Goal: Information Seeking & Learning: Compare options

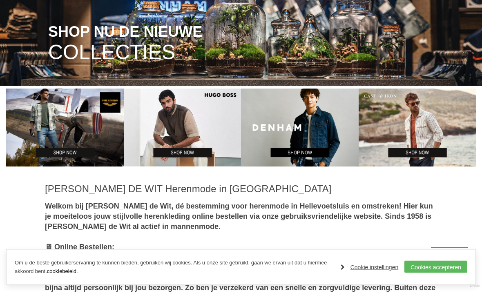
scroll to position [145, 0]
click at [181, 116] on img at bounding box center [183, 128] width 118 height 78
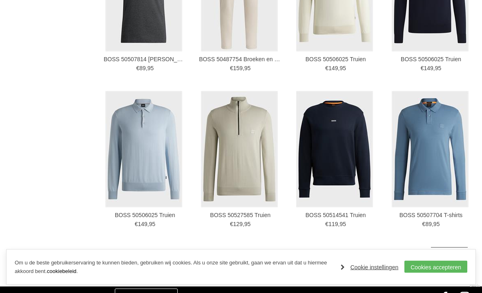
scroll to position [1360, 0]
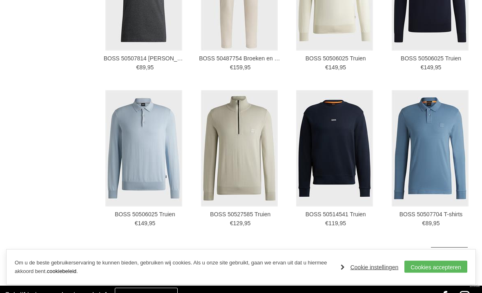
click at [0, 0] on img at bounding box center [0, 0] width 0 height 0
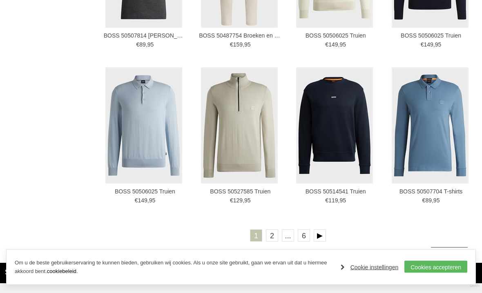
scroll to position [1383, 0]
click at [272, 236] on link "2" at bounding box center [272, 236] width 12 height 12
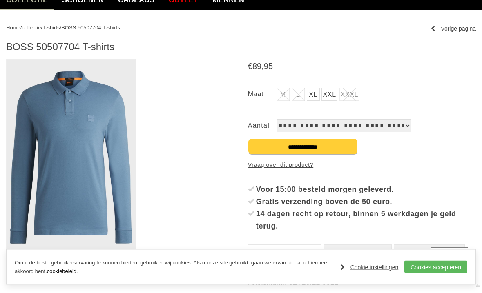
scroll to position [78, 0]
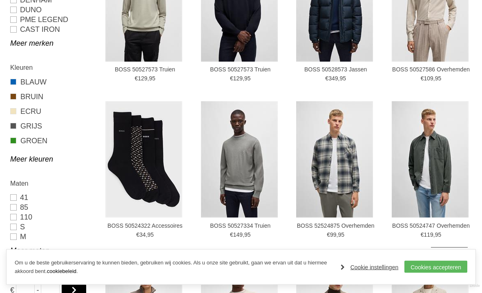
scroll to position [244, 0]
click at [24, 158] on link "Meer kleuren" at bounding box center [50, 159] width 81 height 10
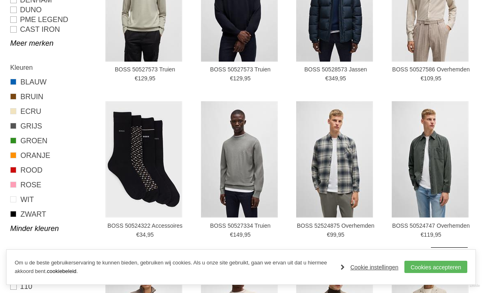
click at [22, 170] on link "ROOD" at bounding box center [50, 170] width 81 height 11
type input "***"
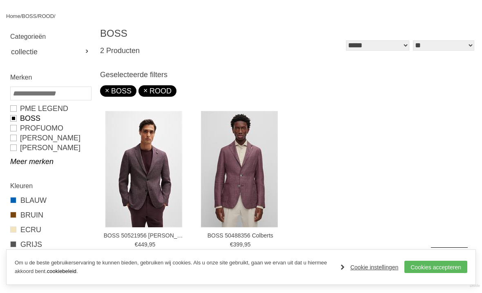
scroll to position [89, 0]
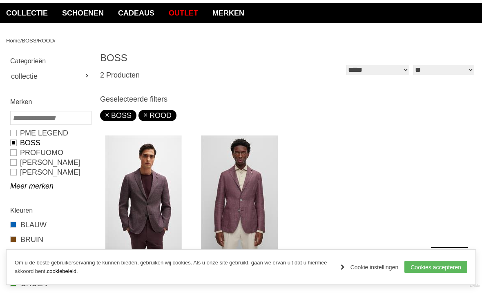
scroll to position [269, 0]
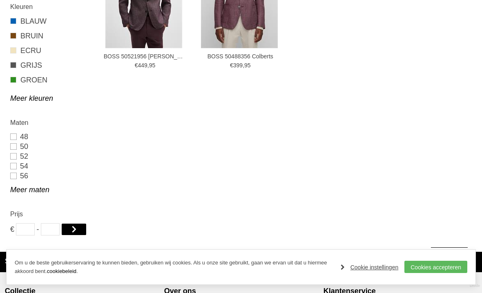
type input "**"
type input "***"
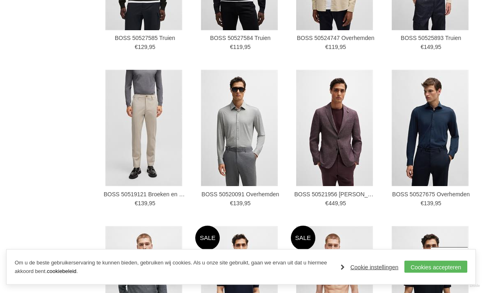
scroll to position [901, 0]
click at [0, 0] on img at bounding box center [0, 0] width 0 height 0
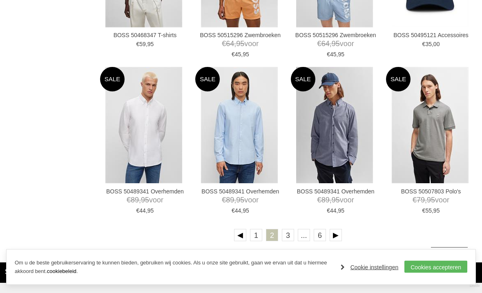
scroll to position [1372, 0]
click at [290, 235] on link "3" at bounding box center [288, 235] width 12 height 12
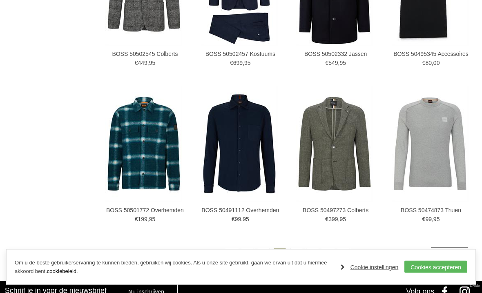
scroll to position [1354, 0]
click at [300, 254] on link "4" at bounding box center [296, 254] width 12 height 12
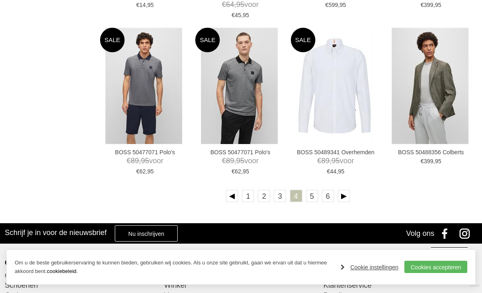
scroll to position [1411, 0]
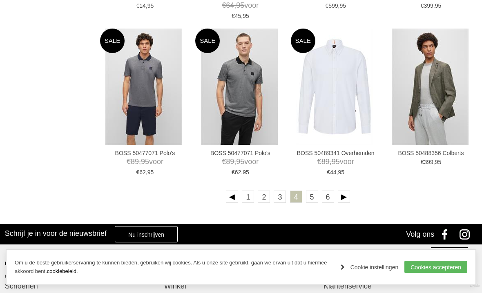
click at [313, 197] on link "5" at bounding box center [312, 197] width 12 height 12
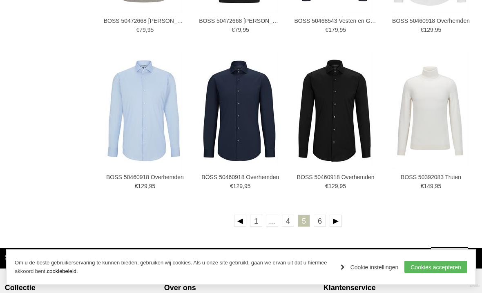
scroll to position [1389, 0]
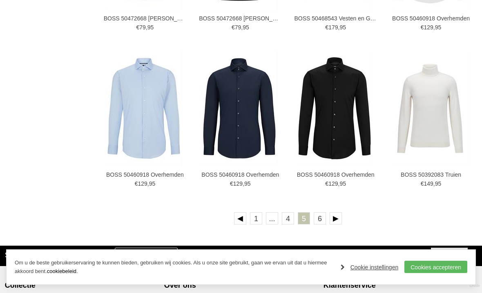
click at [321, 220] on link "6" at bounding box center [320, 219] width 12 height 12
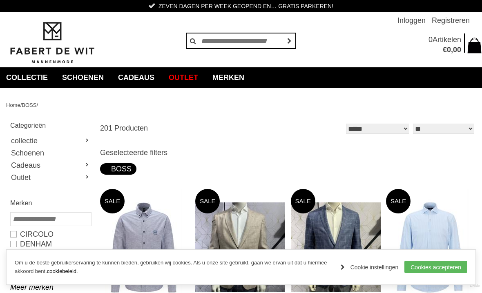
click at [20, 139] on link "collectie" at bounding box center [50, 141] width 81 height 12
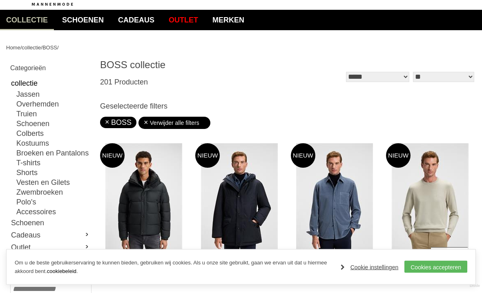
scroll to position [58, 0]
click at [22, 162] on link "T-shirts" at bounding box center [53, 163] width 74 height 10
type input "**"
type input "***"
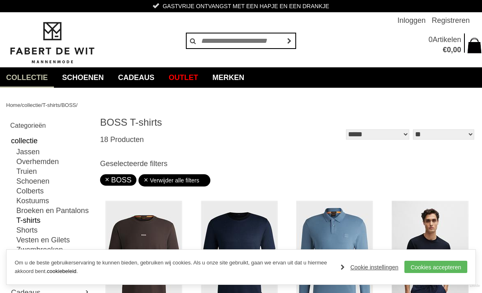
click at [22, 169] on link "Truien" at bounding box center [53, 172] width 74 height 10
type input "**"
type input "***"
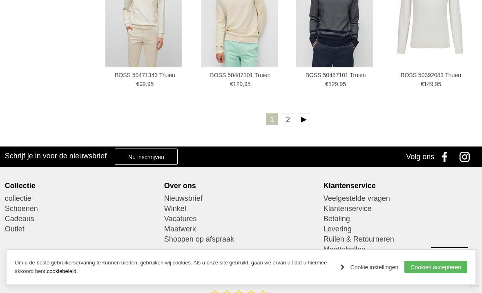
scroll to position [1500, 0]
click at [289, 121] on link "2" at bounding box center [288, 120] width 12 height 12
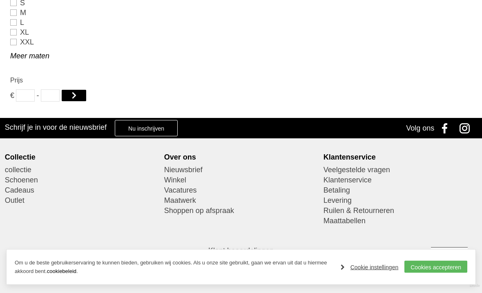
scroll to position [570, 0]
